Goal: Task Accomplishment & Management: Use online tool/utility

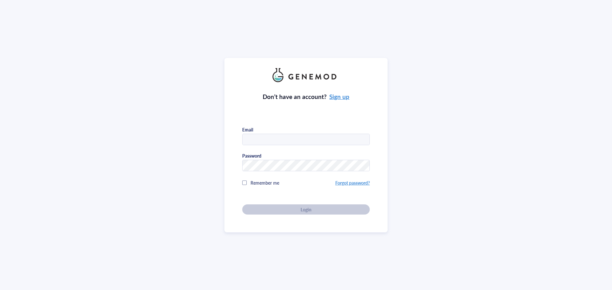
type input "[PERSON_NAME][EMAIL_ADDRESS][DOMAIN_NAME]"
click at [302, 213] on div "Don’t have an account? Sign up Email [PERSON_NAME][EMAIL_ADDRESS][DOMAIN_NAME] …" at bounding box center [305, 148] width 127 height 133
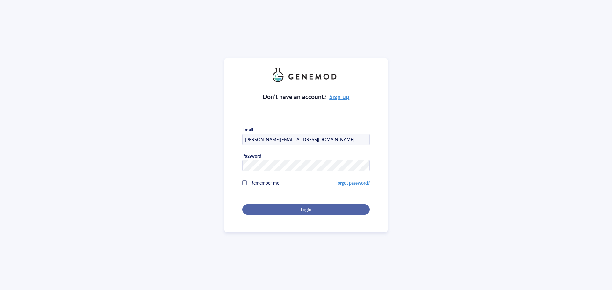
click at [296, 210] on div "Login" at bounding box center [305, 210] width 107 height 6
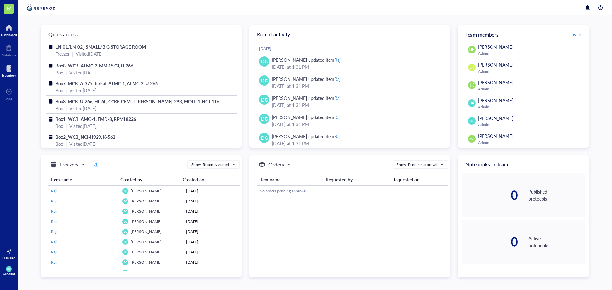
click at [7, 69] on div at bounding box center [9, 68] width 14 height 10
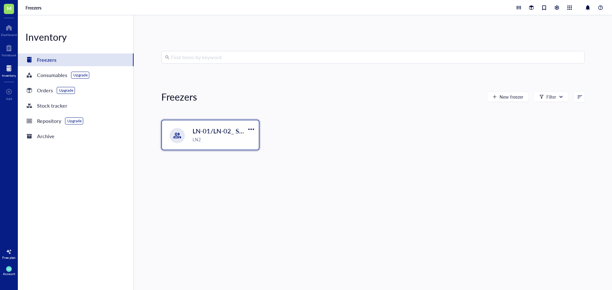
click at [206, 143] on div "LN-01/LN-02_ SMALL/BIG STORAGE ROOM LN2" at bounding box center [210, 134] width 97 height 29
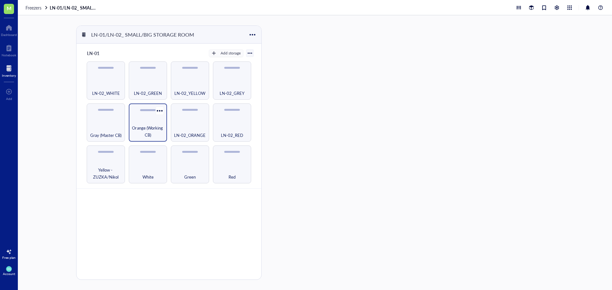
click at [137, 123] on div "Orange (Working CB)" at bounding box center [148, 123] width 38 height 38
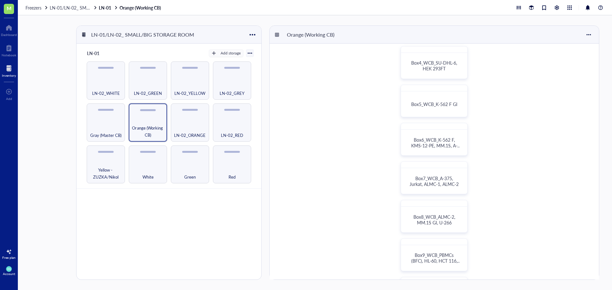
scroll to position [127, 0]
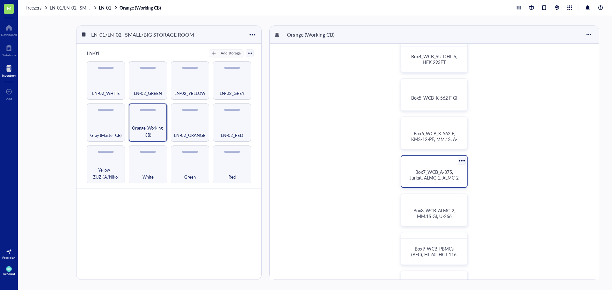
click at [449, 171] on span "Box7_WCB_A-375, Jurkat, ALMC-1, ALMC-2" at bounding box center [434, 175] width 49 height 12
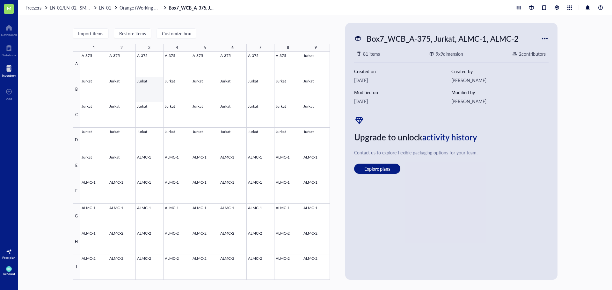
click at [155, 89] on div at bounding box center [205, 166] width 250 height 229
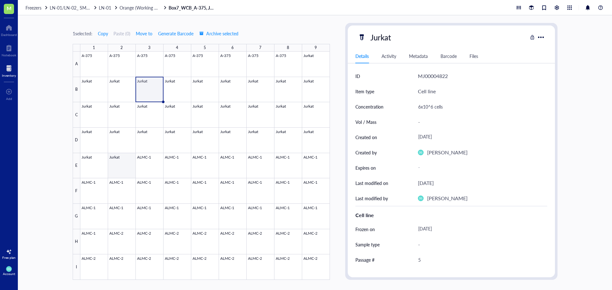
click at [113, 161] on div at bounding box center [205, 166] width 250 height 229
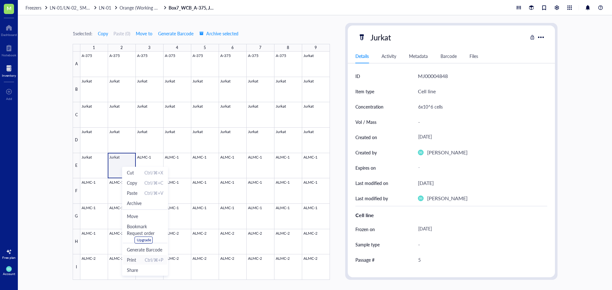
click at [141, 260] on span "Print Ctrl/⌘+P" at bounding box center [145, 260] width 36 height 7
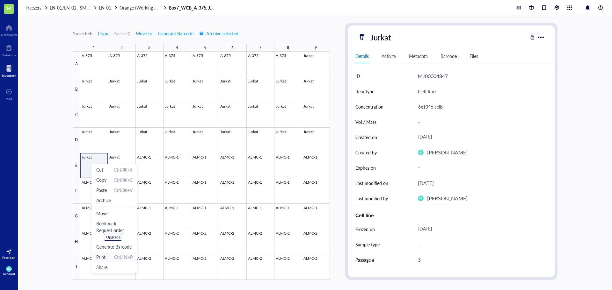
click at [108, 256] on span "Print Ctrl/⌘+P" at bounding box center [114, 257] width 36 height 7
drag, startPoint x: 578, startPoint y: 57, endPoint x: 494, endPoint y: 65, distance: 83.9
click at [578, 57] on div "1 selected: Copy Paste ( 0 ) Move to Generate Barcode Archive selected 1 2 3 4 …" at bounding box center [315, 152] width 594 height 275
click at [123, 165] on div at bounding box center [205, 166] width 250 height 229
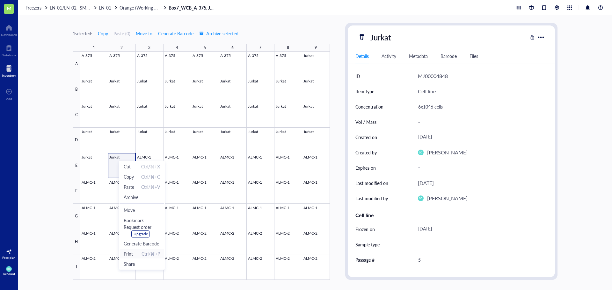
click at [133, 253] on span "Print" at bounding box center [128, 254] width 9 height 7
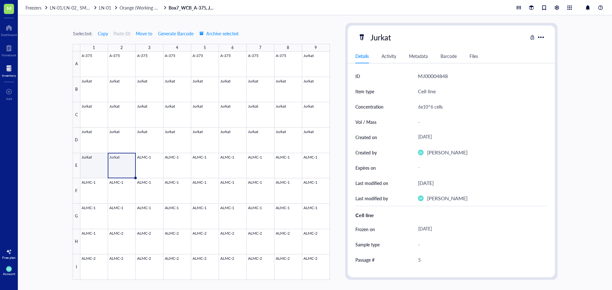
click at [89, 161] on div at bounding box center [205, 166] width 250 height 229
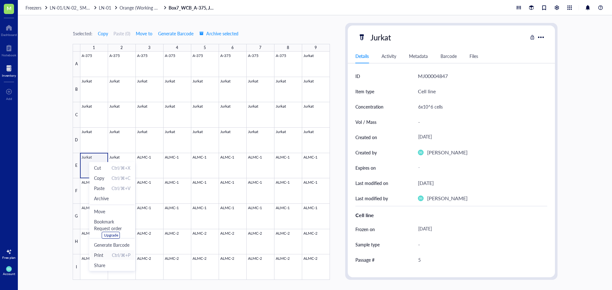
click at [102, 255] on span "Print" at bounding box center [98, 255] width 9 height 7
